Goal: Check status: Check status

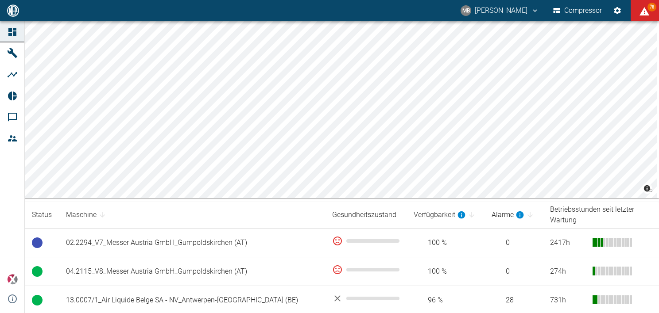
click at [658, 93] on html "MB [PERSON_NAME] Compressor 78 Dashboard Maschinen Analysen Reports Kommentare …" at bounding box center [329, 156] width 659 height 313
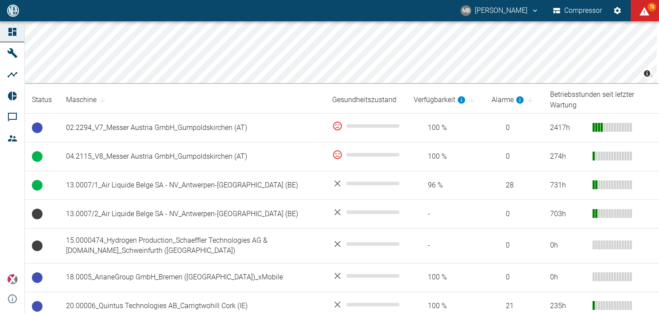
scroll to position [131, 0]
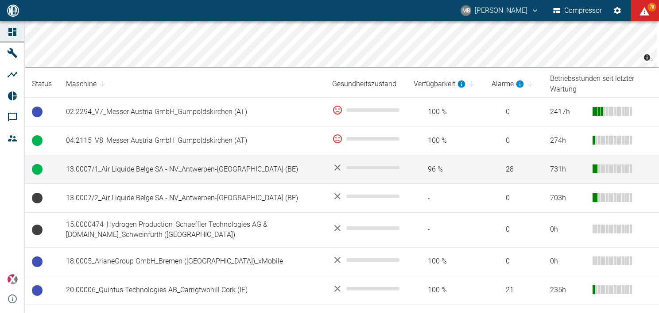
click at [161, 171] on td "13.0007/1_Air Liquide Belge SA - NV_Antwerpen-[GEOGRAPHIC_DATA] (BE)" at bounding box center [192, 169] width 266 height 29
